Goal: Find specific page/section: Find specific page/section

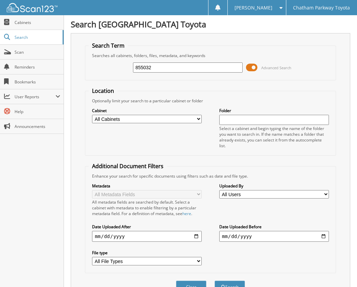
type input "855032"
click at [214, 281] on button "Search" at bounding box center [229, 287] width 30 height 13
drag, startPoint x: 161, startPoint y: 67, endPoint x: 92, endPoint y: 67, distance: 69.0
click at [92, 67] on div "855032 Advanced Search" at bounding box center [210, 67] width 243 height 18
type input "TILLMAN"
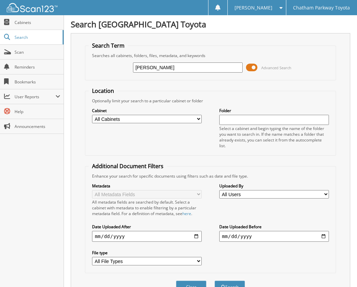
click at [214, 281] on button "Search" at bounding box center [229, 287] width 30 height 13
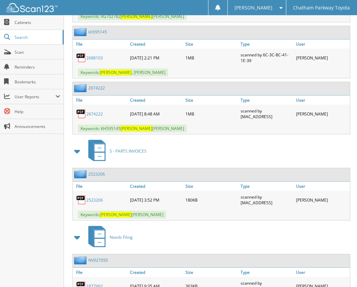
scroll to position [819, 0]
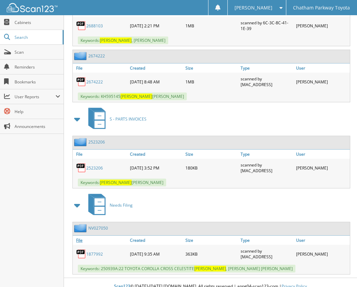
drag, startPoint x: 80, startPoint y: 233, endPoint x: 103, endPoint y: 235, distance: 23.1
click at [80, 236] on link "File" at bounding box center [100, 240] width 55 height 9
click at [101, 225] on link "NV027050" at bounding box center [98, 228] width 20 height 6
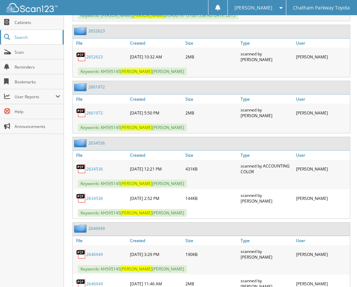
scroll to position [312, 0]
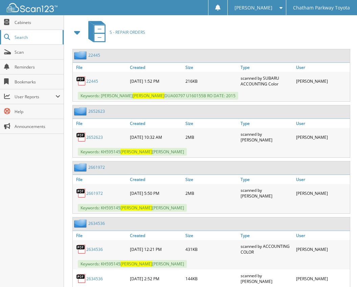
click at [19, 39] on span "Search" at bounding box center [37, 37] width 45 height 6
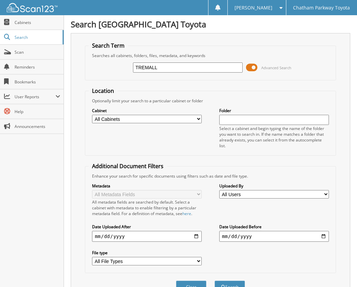
type input "TREMALL"
click at [214, 281] on button "Search" at bounding box center [229, 287] width 30 height 13
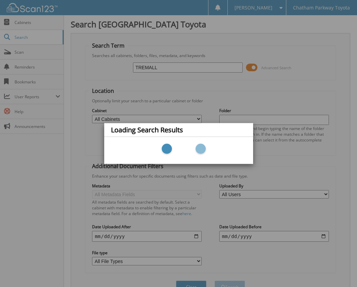
scroll to position [37, 0]
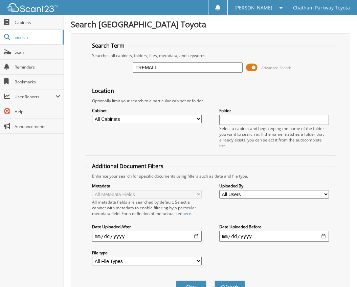
drag, startPoint x: 138, startPoint y: 74, endPoint x: 116, endPoint y: 73, distance: 22.3
click at [116, 73] on div "TREMALL Advanced Search" at bounding box center [210, 67] width 243 height 18
type input "U251126"
click at [214, 281] on button "Search" at bounding box center [229, 287] width 30 height 13
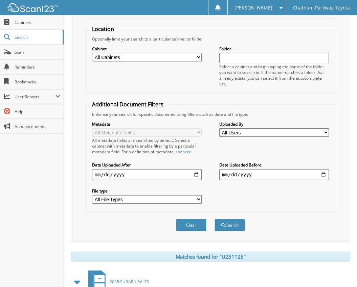
scroll to position [108, 0]
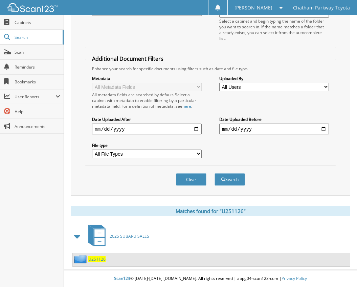
click at [97, 261] on span "U251126" at bounding box center [96, 260] width 17 height 6
